Goal: Download file/media

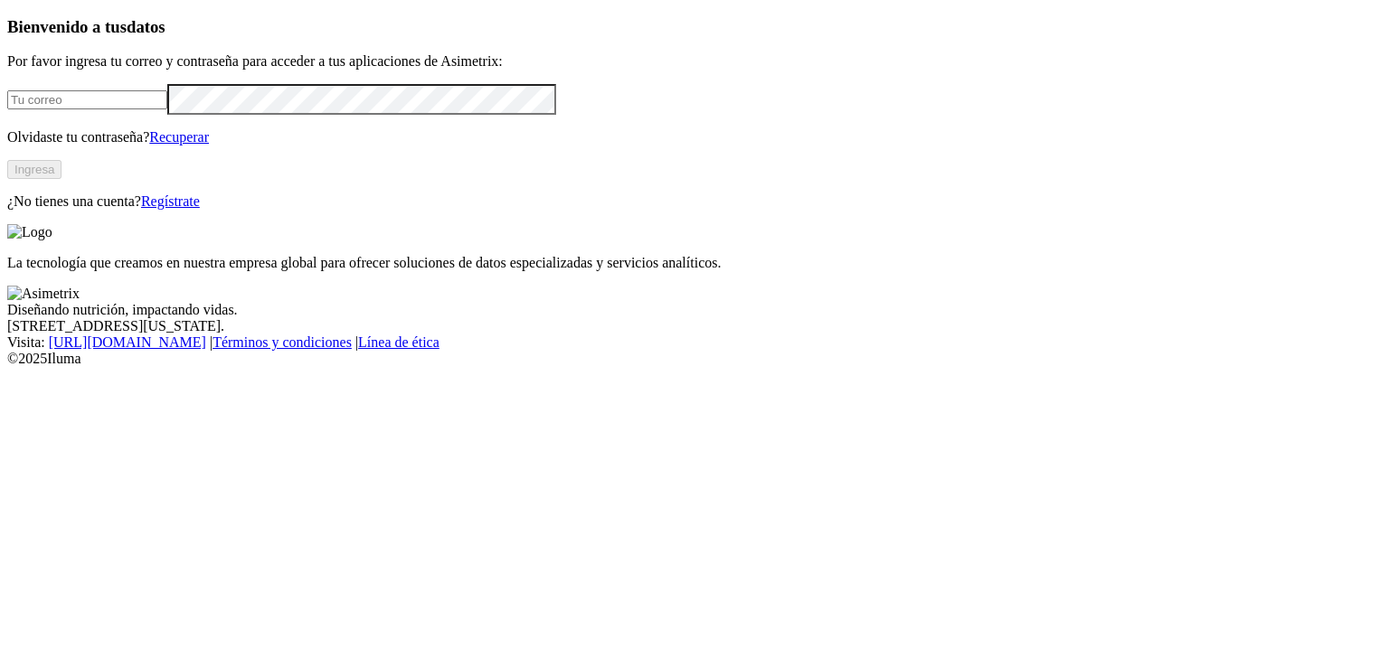
type input "[EMAIL_ADDRESS][PERSON_NAME][DOMAIN_NAME]"
click at [61, 179] on button "Ingresa" at bounding box center [34, 169] width 54 height 19
